Goal: Task Accomplishment & Management: Use online tool/utility

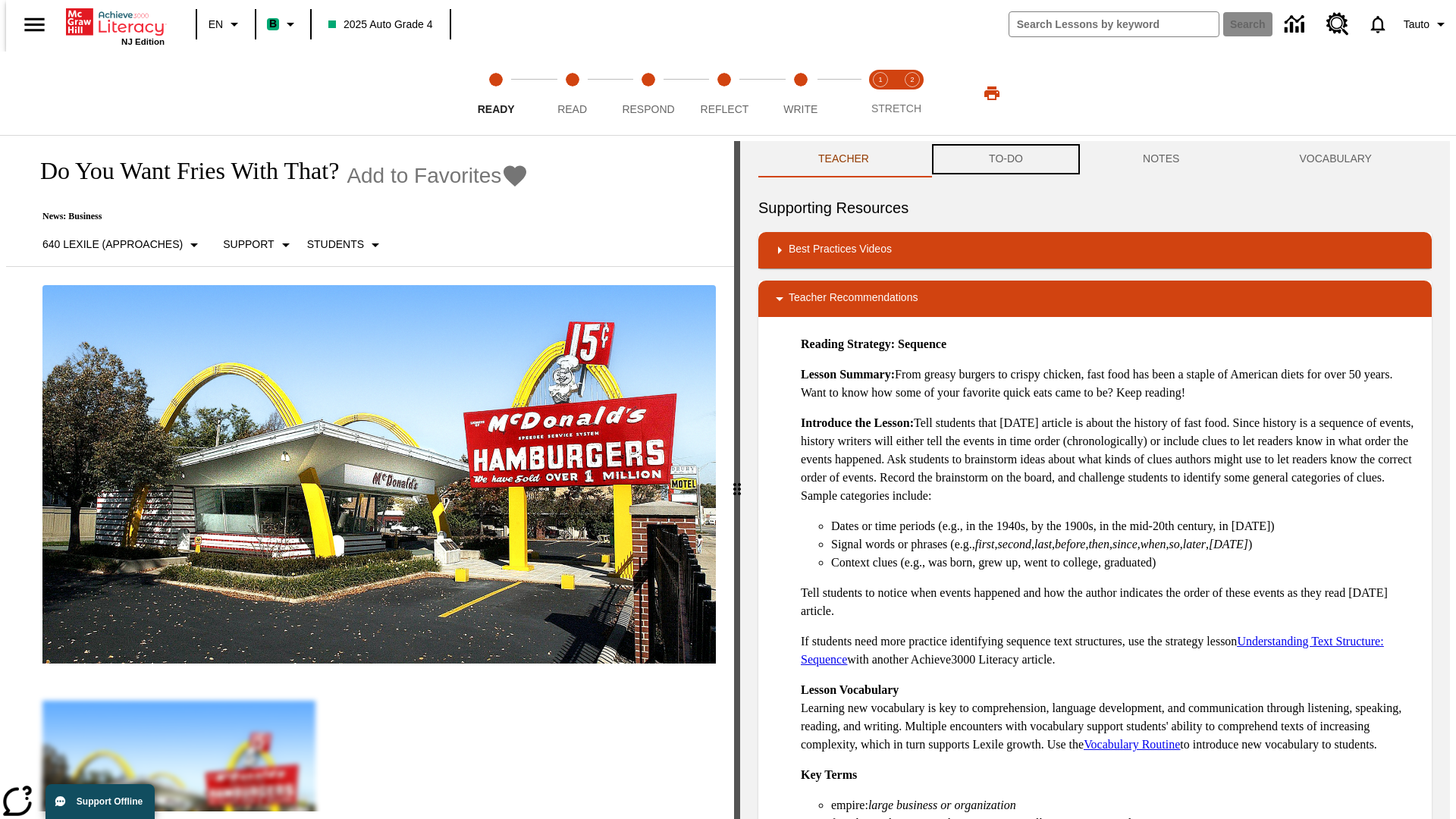
click at [1005, 159] on button "TO-DO" at bounding box center [1007, 159] width 154 height 37
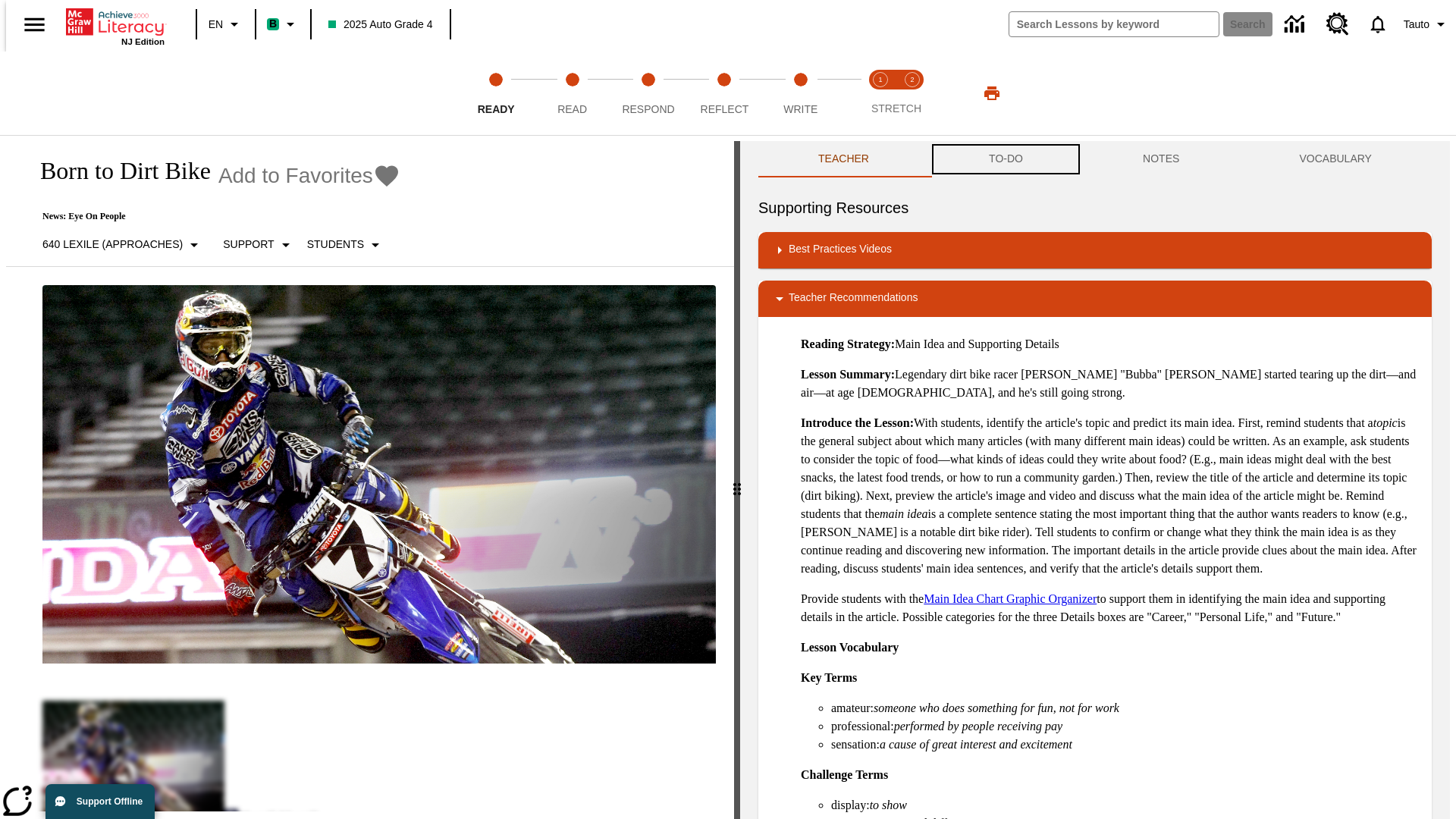
click at [1005, 159] on button "TO-DO" at bounding box center [1007, 159] width 154 height 37
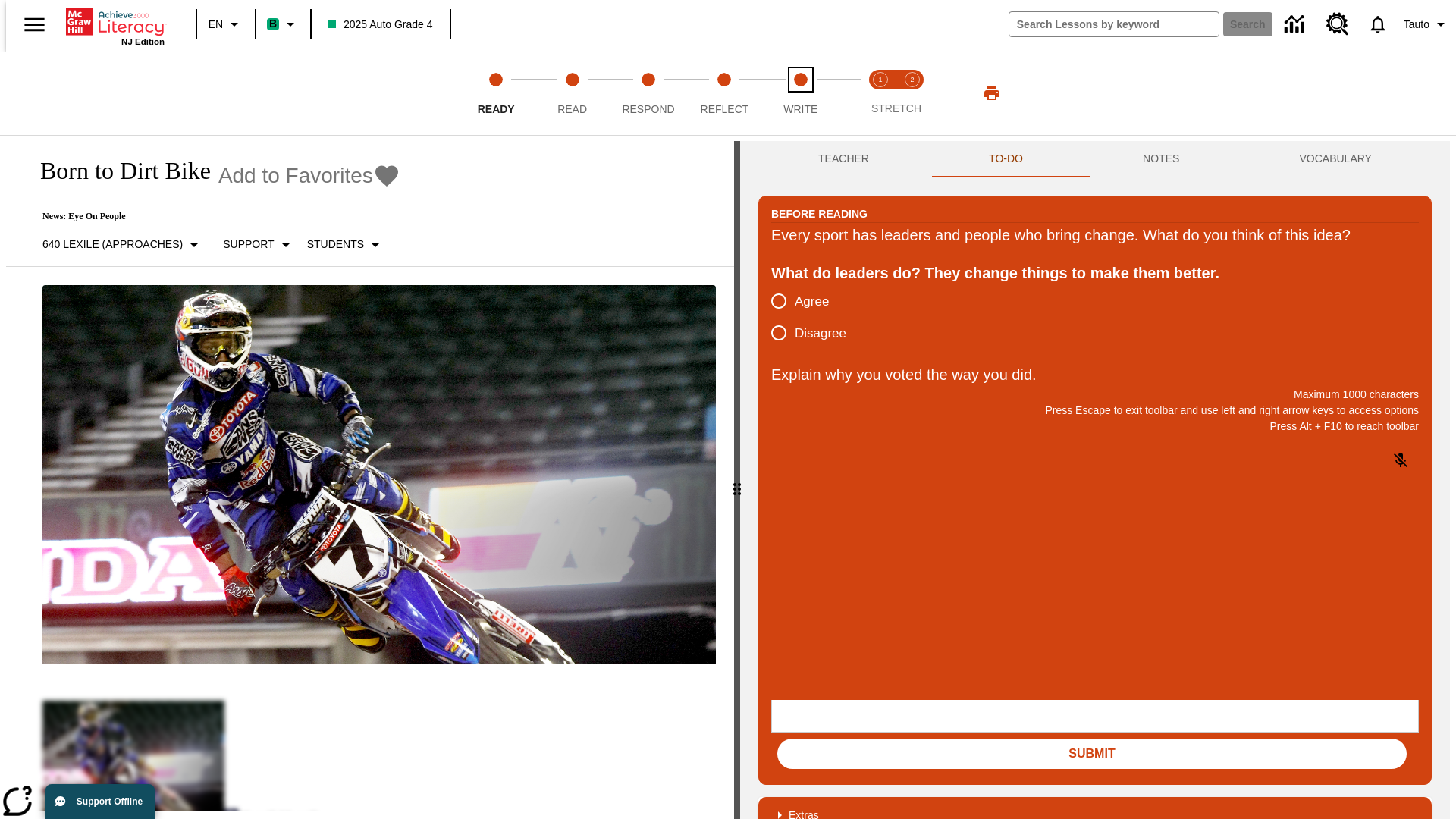
click at [800, 93] on span "Write" at bounding box center [800, 102] width 34 height 27
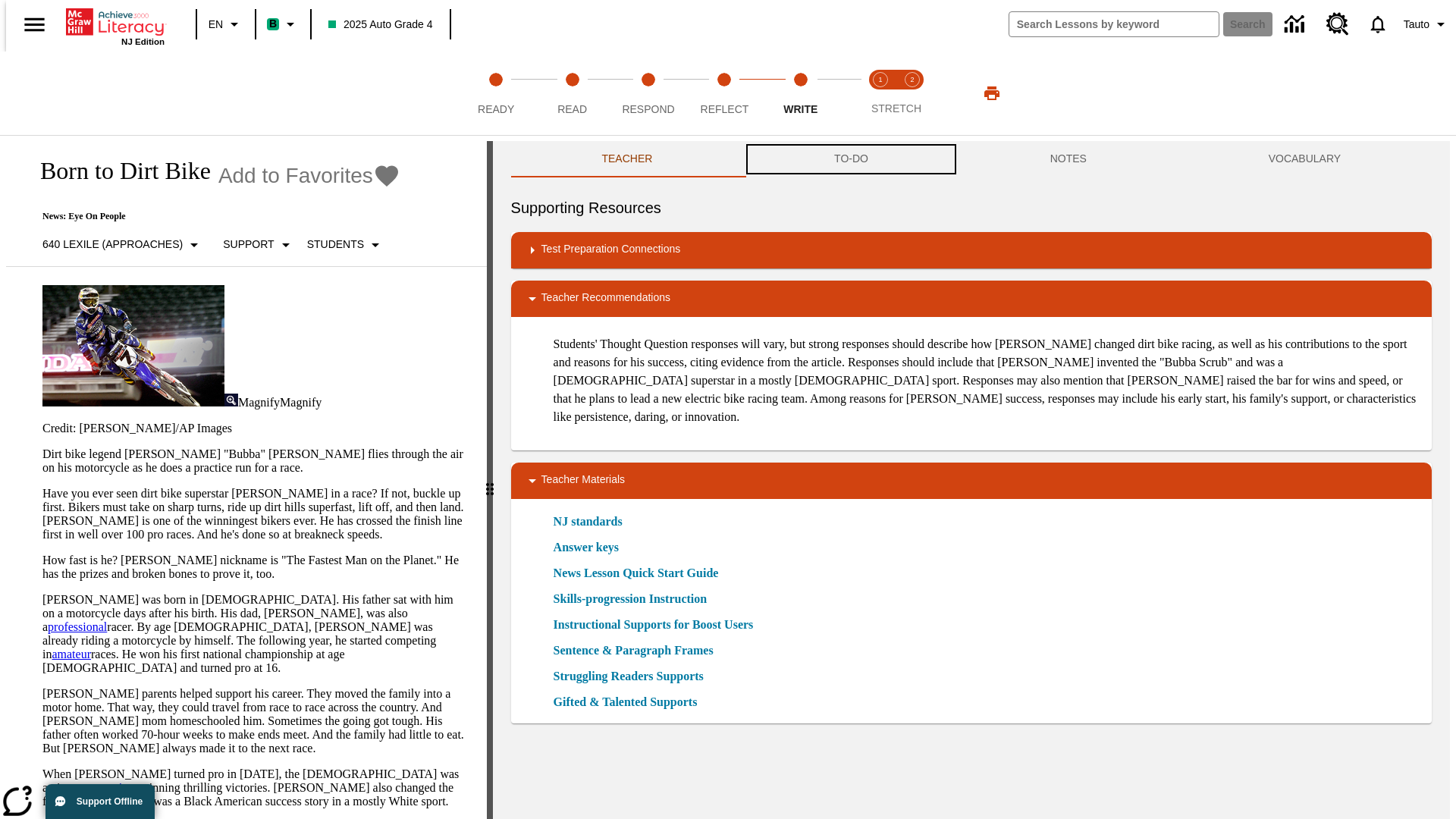
scroll to position [1, 0]
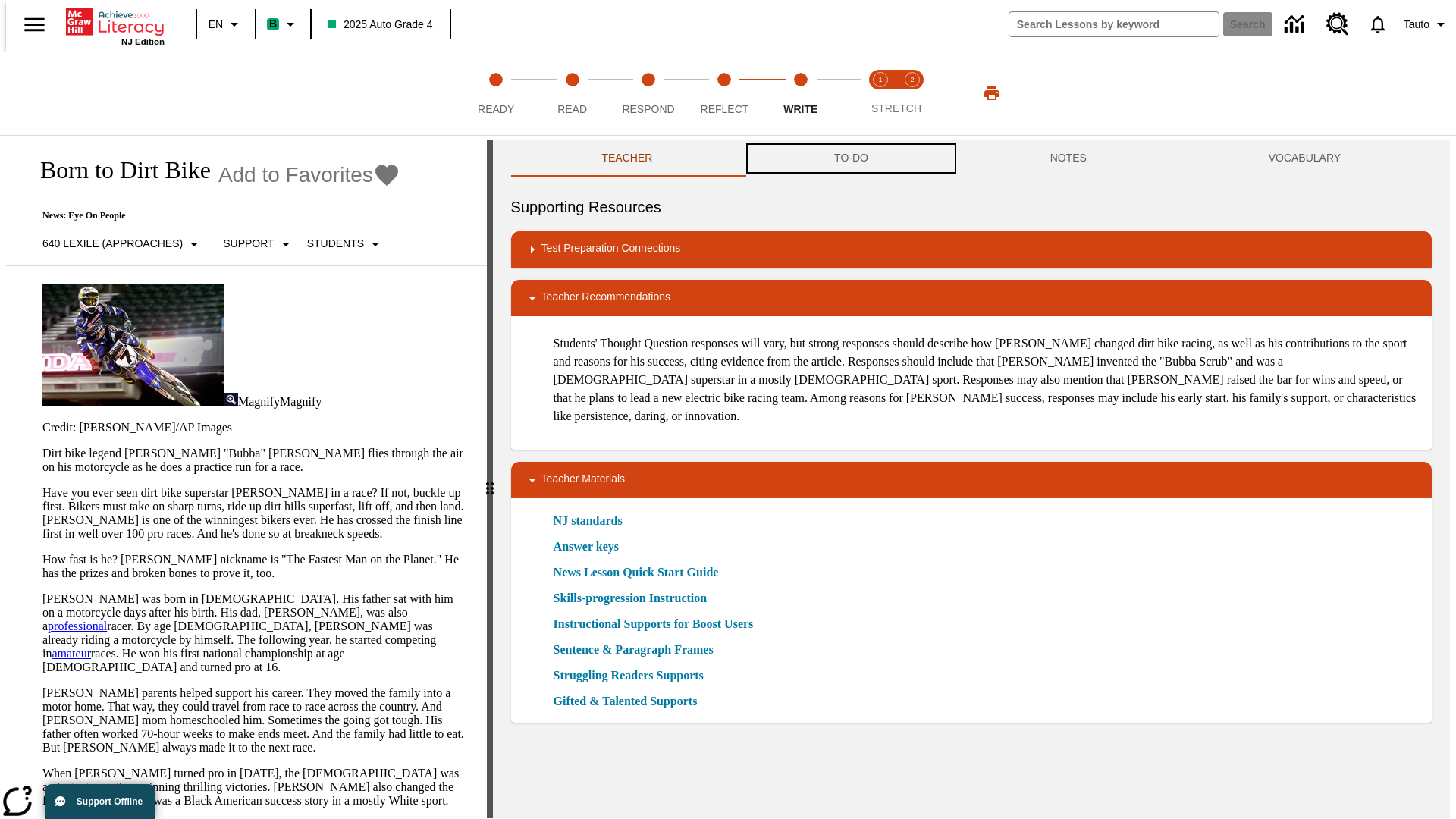
click at [851, 159] on button "TO-DO" at bounding box center [851, 159] width 216 height 37
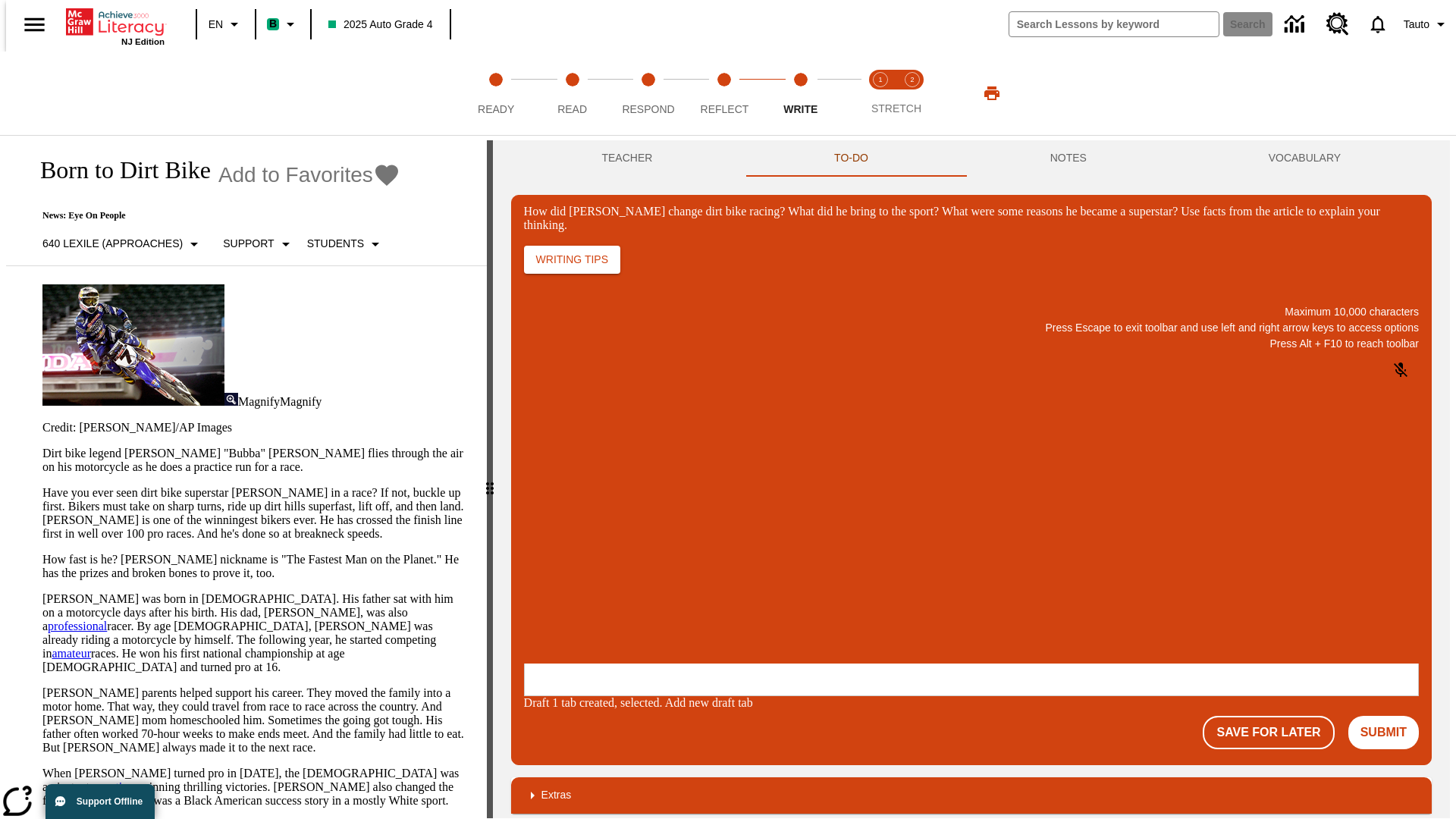
scroll to position [0, 0]
click at [745, 567] on p "One change [PERSON_NAME] brought to dirt bike racing was…" at bounding box center [637, 571] width 216 height 27
click at [555, 505] on span "Copy" at bounding box center [542, 511] width 25 height 11
click at [1071, 159] on button "NOTES" at bounding box center [1068, 159] width 218 height 37
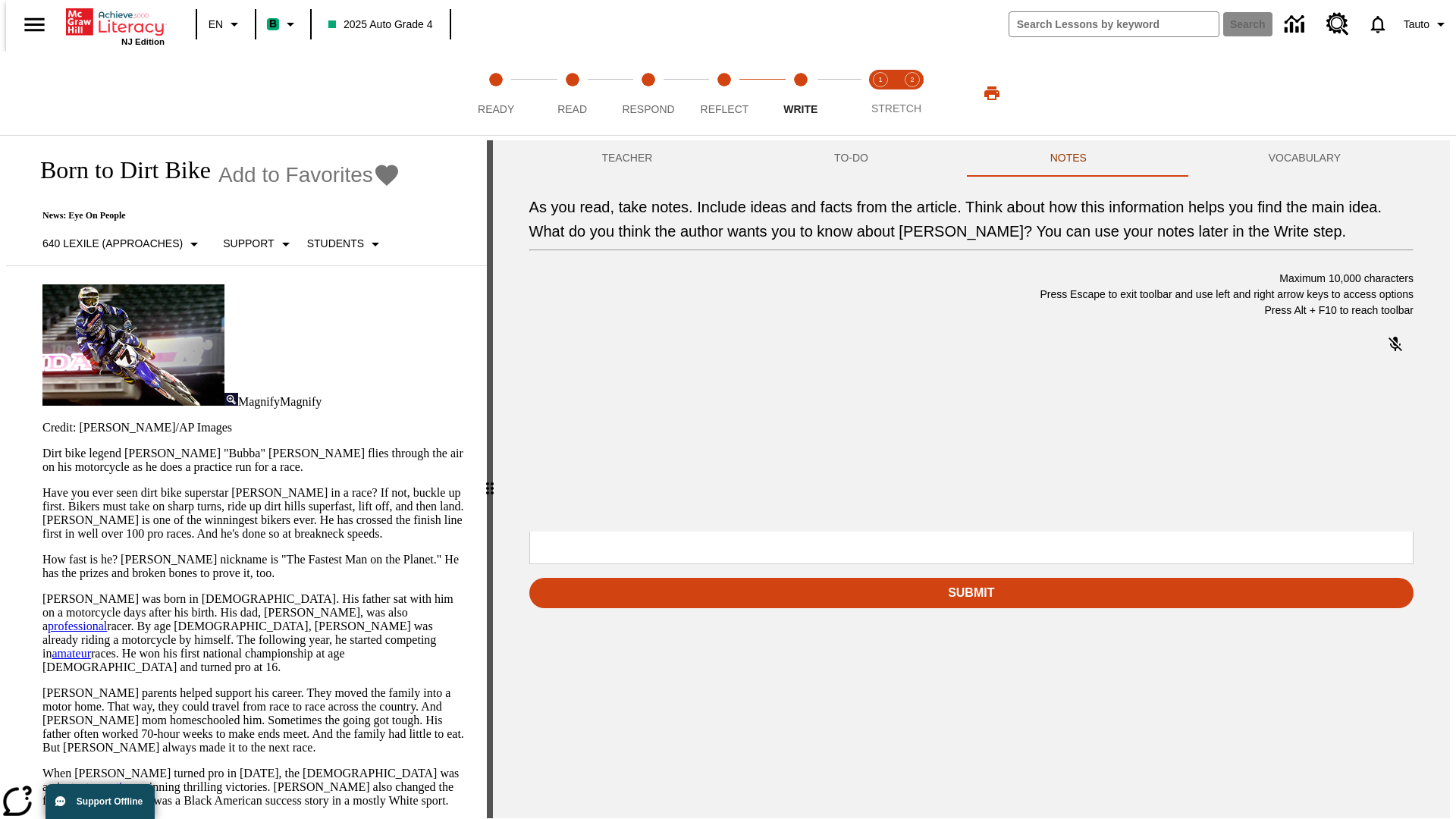
click at [626, 385] on span "Copy" at bounding box center [639, 379] width 25 height 11
click at [750, 435] on p "As you read, take notes. Include ideas and facts from the article. Think about …" at bounding box center [642, 434] width 216 height 14
